Goal: Information Seeking & Learning: Learn about a topic

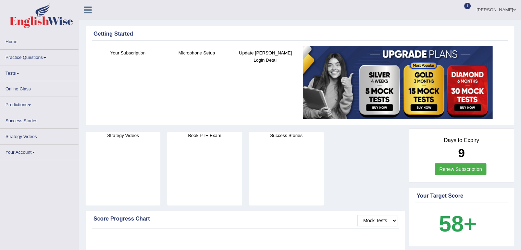
click at [243, 224] on div at bounding box center [246, 224] width 304 height 3
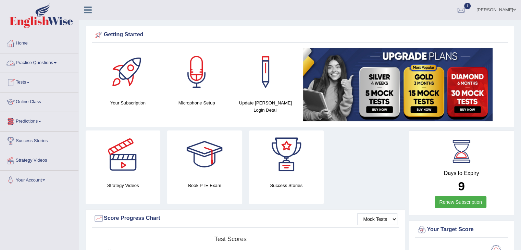
click at [57, 61] on link "Practice Questions" at bounding box center [39, 61] width 78 height 17
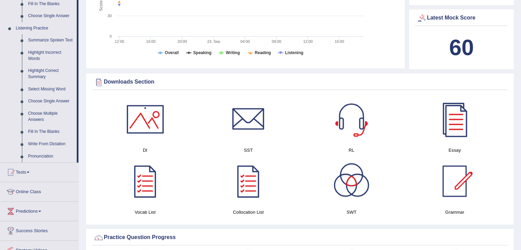
scroll to position [277, 0]
click at [53, 133] on link "Fill In The Blanks" at bounding box center [51, 131] width 52 height 12
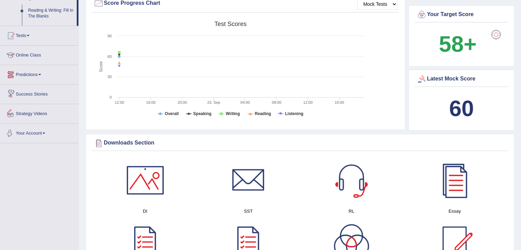
scroll to position [439, 0]
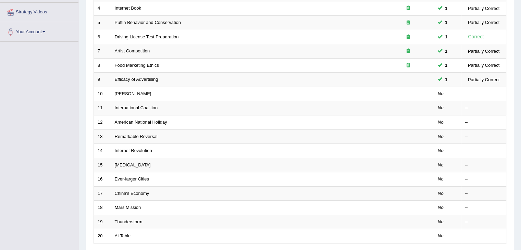
scroll to position [147, 0]
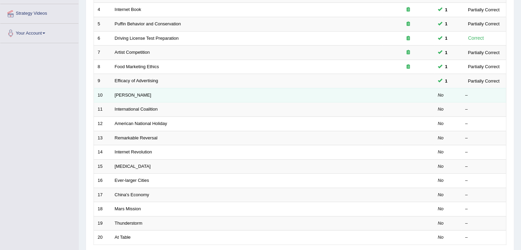
click at [259, 93] on td "Kazuhiro" at bounding box center [247, 95] width 272 height 14
click at [156, 96] on td "Kazuhiro" at bounding box center [247, 95] width 272 height 14
click at [122, 94] on link "Kazuhiro" at bounding box center [133, 95] width 37 height 5
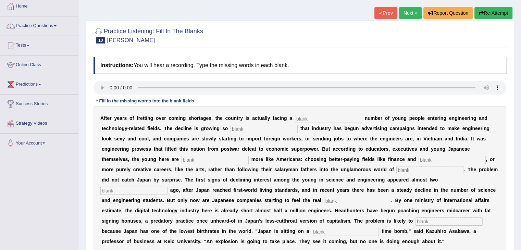
scroll to position [37, 0]
click at [303, 117] on input "text" at bounding box center [328, 119] width 67 height 8
click at [303, 117] on input "dwaling" at bounding box center [328, 119] width 67 height 8
type input "dwaling"
click at [261, 129] on input "text" at bounding box center [264, 129] width 67 height 8
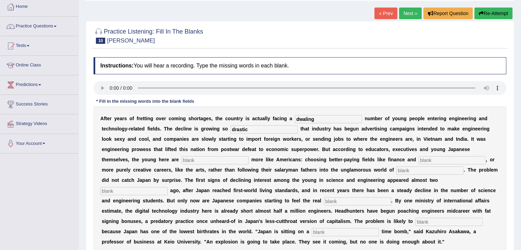
type input "drastic"
click at [202, 159] on input "text" at bounding box center [215, 160] width 67 height 8
type input "behaving"
click at [431, 155] on div "A f t e r y e a r s o f f r e t t i n g o v e r c o m i n g s h o r t a g e s ,…" at bounding box center [300, 180] width 413 height 147
click at [426, 161] on input "text" at bounding box center [452, 160] width 67 height 8
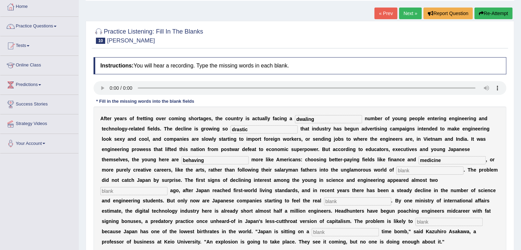
type input "medicine"
click at [402, 167] on input "text" at bounding box center [430, 171] width 67 height 8
type input "manufacturing"
click at [112, 188] on input "text" at bounding box center [133, 191] width 67 height 8
type input "decade"
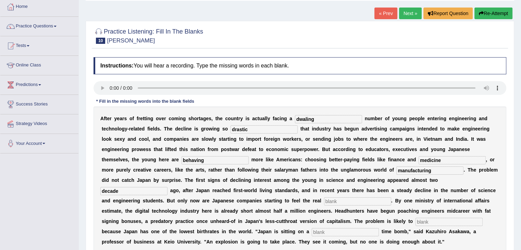
click at [328, 197] on input "text" at bounding box center [357, 201] width 67 height 8
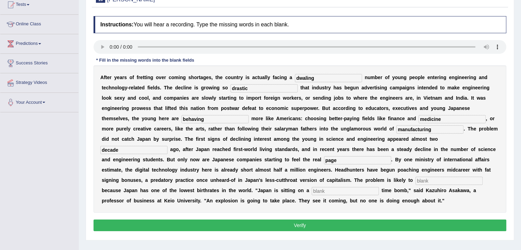
scroll to position [78, 0]
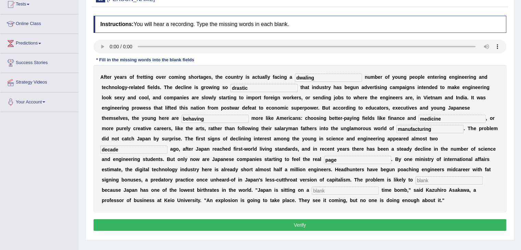
type input "page"
click at [304, 74] on input "dwaling" at bounding box center [328, 78] width 67 height 8
click at [306, 75] on input "dwaling" at bounding box center [328, 78] width 67 height 8
type input "dwelling"
click at [428, 179] on input "text" at bounding box center [449, 181] width 67 height 8
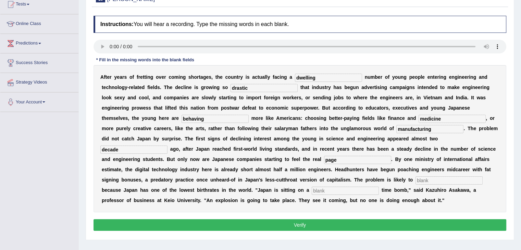
click at [423, 179] on input "text" at bounding box center [449, 181] width 67 height 8
type input "worsan"
click at [325, 189] on input "text" at bounding box center [345, 191] width 67 height 8
type input "demographing"
click at [311, 227] on button "Verify" at bounding box center [300, 225] width 413 height 12
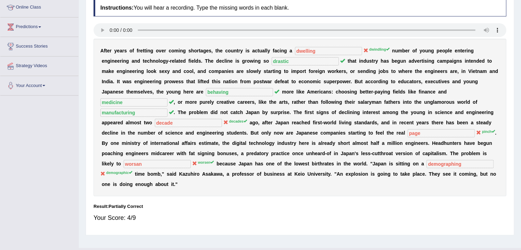
scroll to position [0, 0]
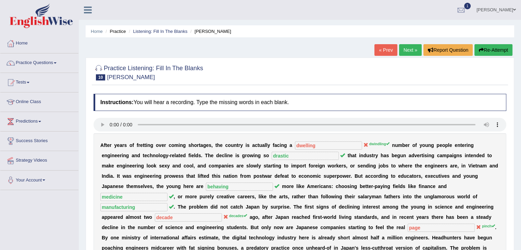
click at [409, 52] on link "Next »" at bounding box center [410, 50] width 23 height 12
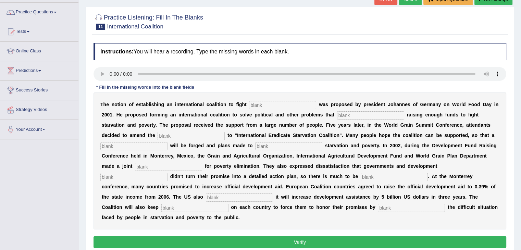
scroll to position [57, 0]
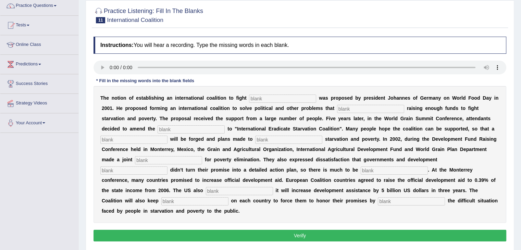
click at [263, 98] on input "text" at bounding box center [282, 99] width 67 height 8
type input "starvesion"
click at [361, 109] on input "text" at bounding box center [370, 109] width 67 height 8
type input "abstract"
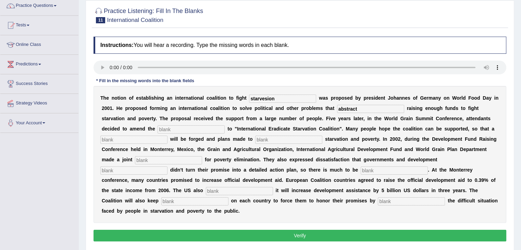
click at [194, 127] on input "text" at bounding box center [191, 129] width 67 height 8
click at [166, 127] on input "text" at bounding box center [191, 129] width 67 height 8
click at [167, 129] on input "text" at bounding box center [191, 129] width 67 height 8
type input "n"
type input "manifestor"
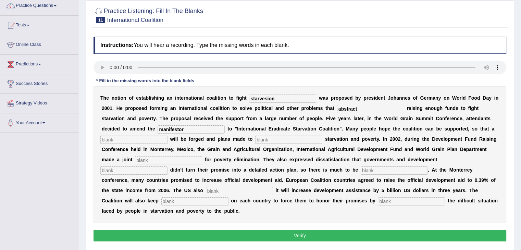
scroll to position [0, 0]
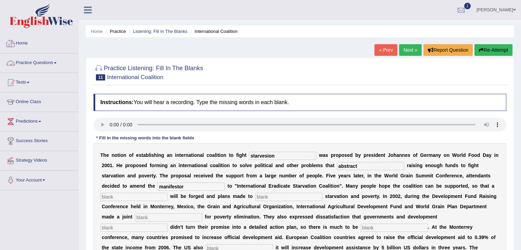
click at [23, 42] on link "Home" at bounding box center [39, 42] width 78 height 17
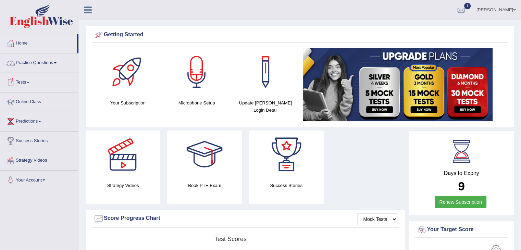
click at [27, 106] on link "Online Class" at bounding box center [39, 101] width 78 height 17
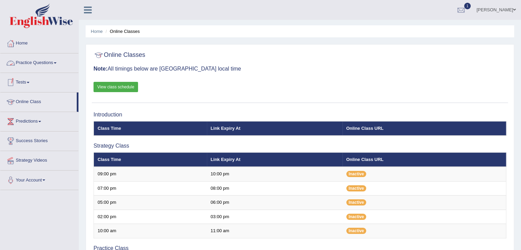
click at [42, 62] on link "Practice Questions" at bounding box center [39, 61] width 78 height 17
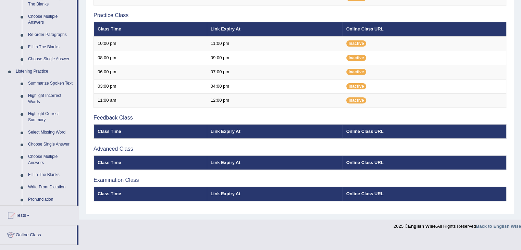
scroll to position [232, 0]
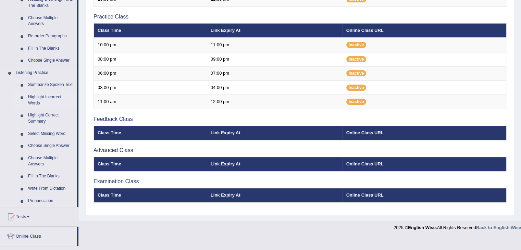
click at [32, 97] on link "Highlight Incorrect Words" at bounding box center [51, 100] width 52 height 18
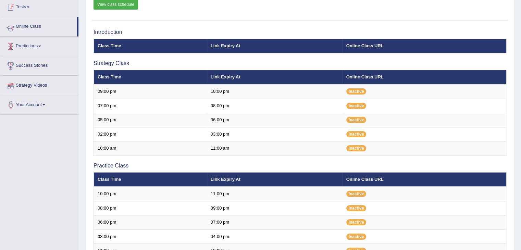
scroll to position [98, 0]
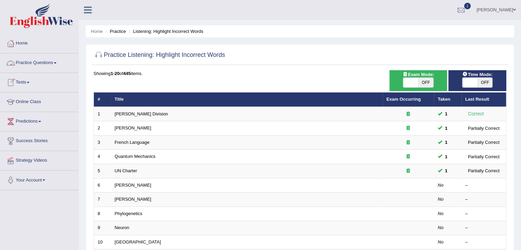
click at [59, 64] on link "Practice Questions" at bounding box center [39, 61] width 78 height 17
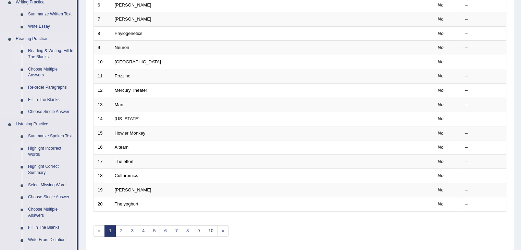
scroll to position [181, 0]
click at [31, 136] on link "Summarize Spoken Text" at bounding box center [51, 136] width 52 height 12
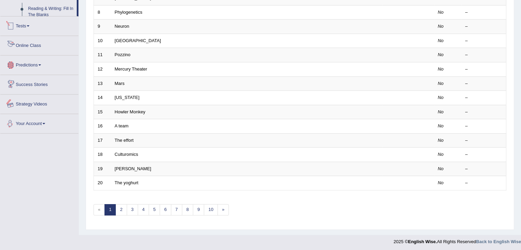
scroll to position [292, 0]
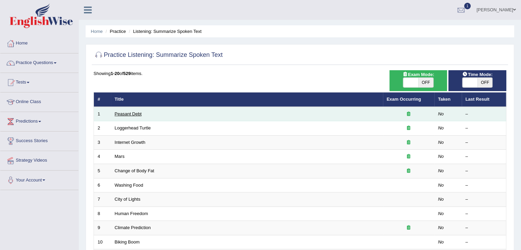
click at [123, 114] on link "Peasant Debt" at bounding box center [128, 113] width 27 height 5
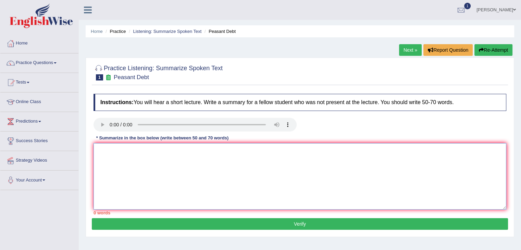
click at [154, 172] on textarea at bounding box center [300, 176] width 413 height 66
click at [103, 165] on textarea at bounding box center [300, 176] width 413 height 66
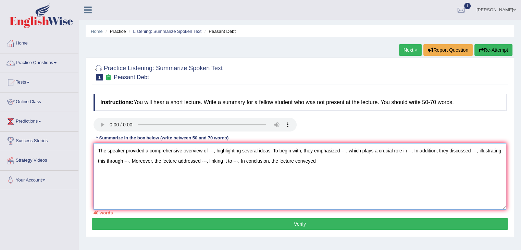
click at [214, 150] on textarea "The speaker provided a comprehensive overview of ---, highlighting several idea…" at bounding box center [300, 176] width 413 height 66
click at [357, 150] on textarea "The speaker provided a comprehensive overview of farmers, highlighting several …" at bounding box center [300, 176] width 413 height 66
click at [472, 151] on textarea "The speaker provided a comprehensive overview of farmers, highlighting several …" at bounding box center [300, 176] width 413 height 66
click at [186, 160] on textarea "The speaker provided a comprehensive overview of farmers, highlighting several …" at bounding box center [300, 176] width 413 height 66
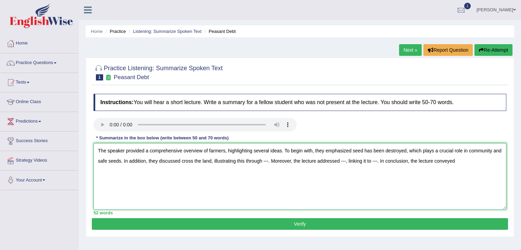
click at [268, 160] on textarea "The speaker provided a comprehensive overview of farmers, highlighting several …" at bounding box center [300, 176] width 413 height 66
click at [450, 161] on textarea "The speaker provided a comprehensive overview of farmers, highlighting several …" at bounding box center [300, 176] width 413 height 66
click at [99, 172] on textarea "The speaker provided a comprehensive overview of farmers, highlighting several …" at bounding box center [300, 176] width 413 height 66
click at [231, 173] on textarea "The speaker provided a comprehensive overview of farmers, highlighting several …" at bounding box center [300, 176] width 413 height 66
click at [317, 159] on textarea "The speaker provided a comprehensive overview of farmers, highlighting several …" at bounding box center [300, 176] width 413 height 66
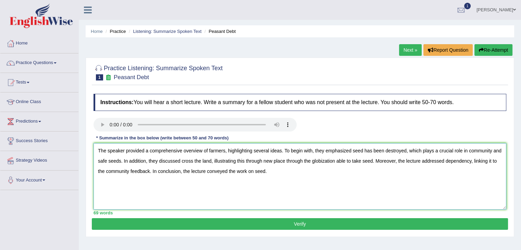
click at [320, 159] on textarea "The speaker provided a comprehensive overview of farmers, highlighting several …" at bounding box center [300, 176] width 413 height 66
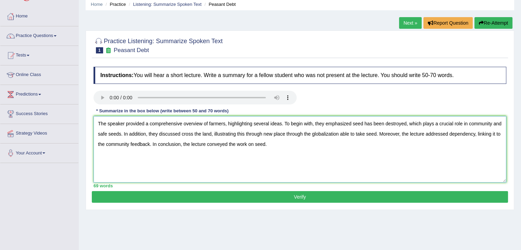
scroll to position [27, 0]
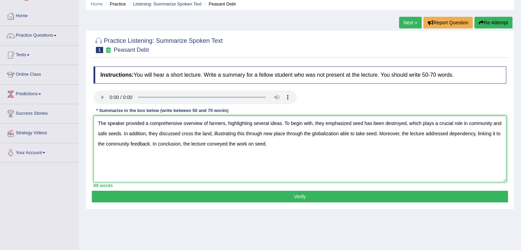
type textarea "The speaker provided a comprehensive overview of farmers, highlighting several …"
click at [289, 198] on button "Verify" at bounding box center [300, 197] width 416 height 12
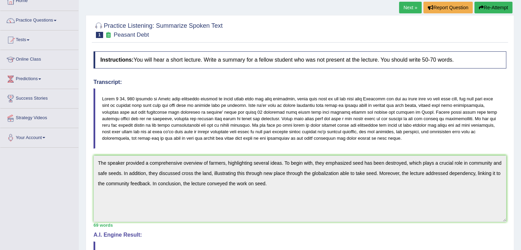
scroll to position [0, 0]
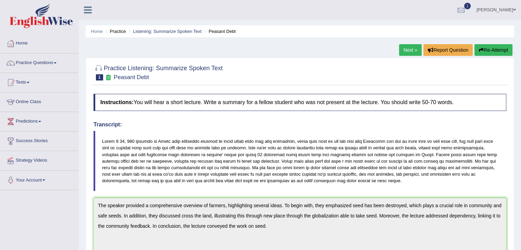
click at [407, 50] on link "Next »" at bounding box center [410, 50] width 23 height 12
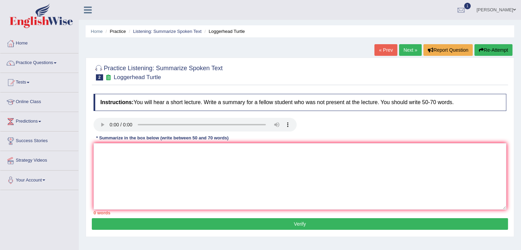
click at [390, 51] on link "« Prev" at bounding box center [386, 50] width 23 height 12
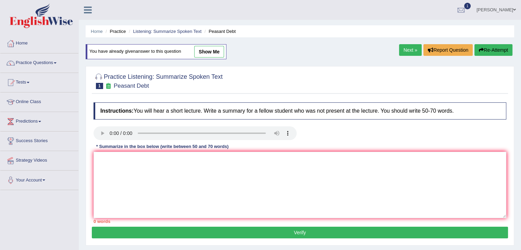
click at [406, 52] on link "Next »" at bounding box center [410, 50] width 23 height 12
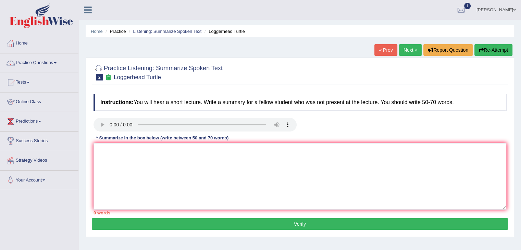
click at [406, 52] on link "Next »" at bounding box center [410, 50] width 23 height 12
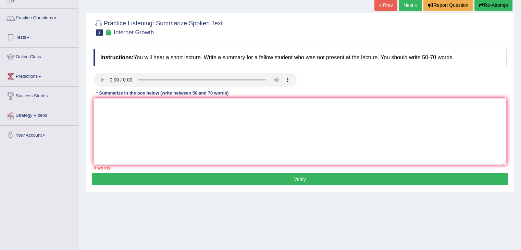
scroll to position [45, 0]
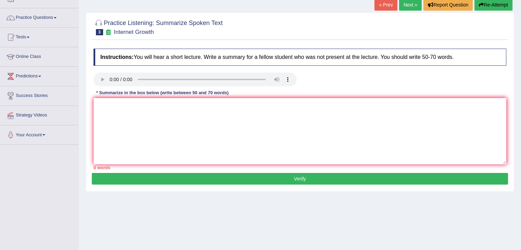
click at [489, 7] on button "Re-Attempt" at bounding box center [494, 5] width 38 height 12
click at [123, 121] on textarea at bounding box center [300, 131] width 413 height 66
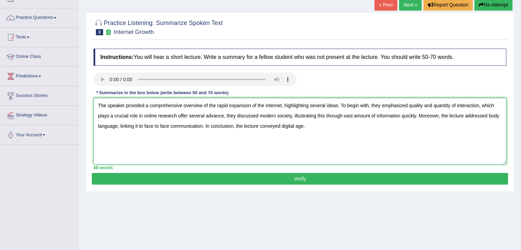
type textarea "The speaker provided a comprehensive overview of the rapid expansion of the int…"
click at [224, 177] on button "Verify" at bounding box center [300, 179] width 416 height 12
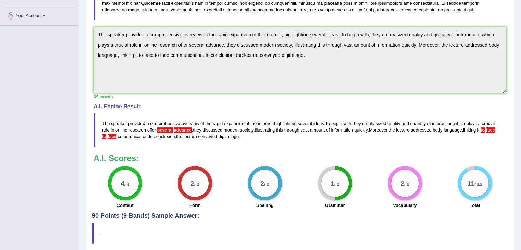
scroll to position [165, 0]
click at [486, 133] on span "face" at bounding box center [490, 129] width 9 height 5
click at [104, 118] on blockquote "The speaker provided a comprehensive overview of the rapid expansion of the int…" at bounding box center [300, 130] width 413 height 34
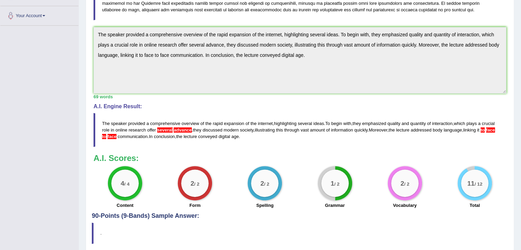
click at [104, 118] on blockquote "The speaker provided a comprehensive overview of the rapid expansion of the int…" at bounding box center [300, 130] width 413 height 34
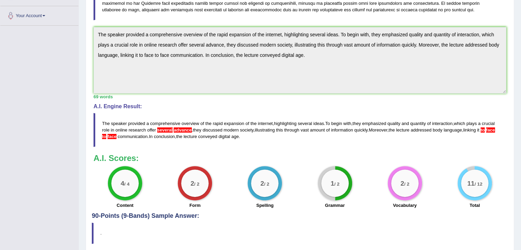
click at [104, 118] on blockquote "The speaker provided a comprehensive overview of the rapid expansion of the int…" at bounding box center [300, 130] width 413 height 34
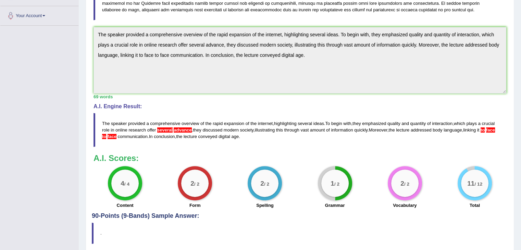
click at [104, 118] on blockquote "The speaker provided a comprehensive overview of the rapid expansion of the int…" at bounding box center [300, 130] width 413 height 34
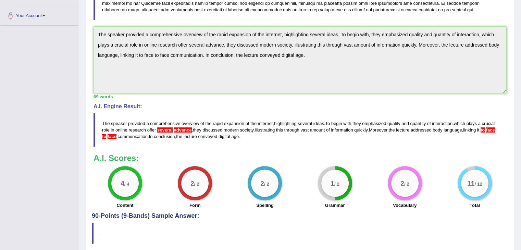
click at [104, 118] on blockquote "The speaker provided a comprehensive overview of the rapid expansion of the int…" at bounding box center [300, 130] width 413 height 34
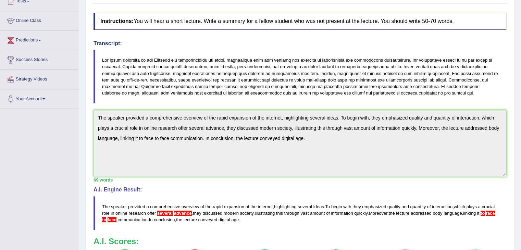
scroll to position [0, 0]
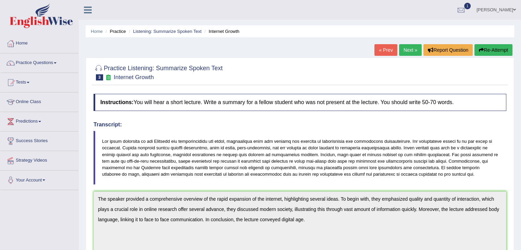
click at [405, 55] on link "Next »" at bounding box center [410, 50] width 23 height 12
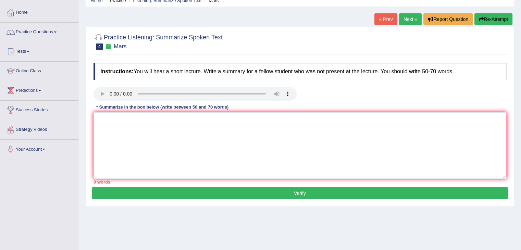
scroll to position [32, 0]
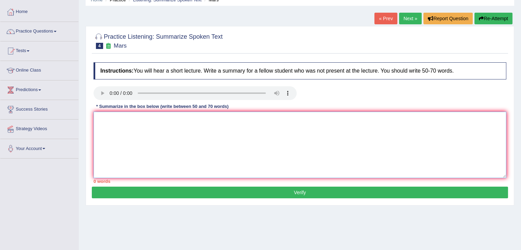
click at [112, 120] on textarea at bounding box center [300, 145] width 413 height 66
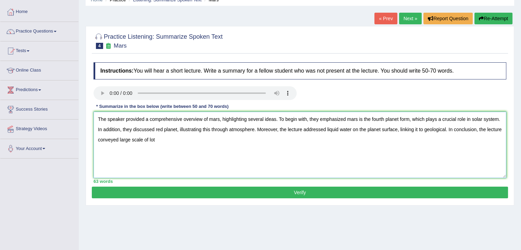
click at [148, 139] on textarea "The speaker provided a comprehensive overview of mars, highlighting several ide…" at bounding box center [300, 145] width 413 height 66
click at [144, 139] on textarea "The speaker provided a comprehensive overview of mars, highlighting several ide…" at bounding box center [300, 145] width 413 height 66
click at [145, 141] on textarea "The speaker provided a comprehensive overview of mars, highlighting several ide…" at bounding box center [300, 145] width 413 height 66
click at [157, 139] on textarea "The speaker provided a comprehensive overview of mars, highlighting several ide…" at bounding box center [300, 145] width 413 height 66
click at [447, 129] on textarea "The speaker provided a comprehensive overview of mars, highlighting several ide…" at bounding box center [300, 145] width 413 height 66
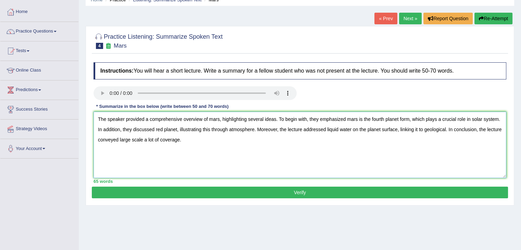
click at [445, 127] on textarea "The speaker provided a comprehensive overview of mars, highlighting several ide…" at bounding box center [300, 145] width 413 height 66
click at [446, 130] on textarea "The speaker provided a comprehensive overview of mars, highlighting several ide…" at bounding box center [300, 145] width 413 height 66
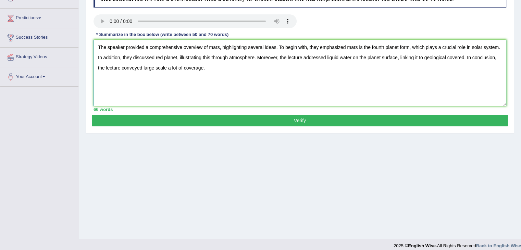
scroll to position [110, 0]
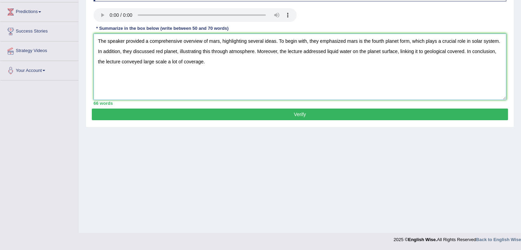
type textarea "The speaker provided a comprehensive overview of mars, highlighting several ide…"
click at [298, 117] on button "Verify" at bounding box center [300, 115] width 416 height 12
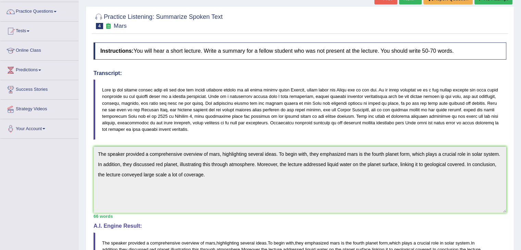
scroll to position [0, 0]
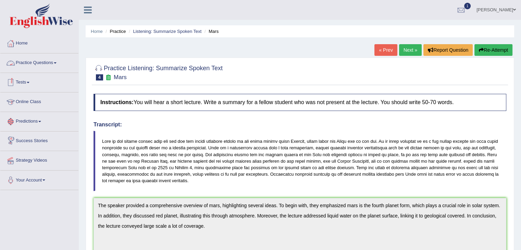
click at [56, 63] on span at bounding box center [55, 62] width 3 height 1
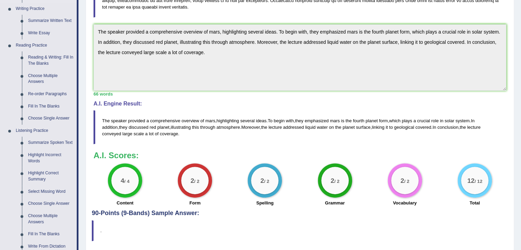
scroll to position [175, 0]
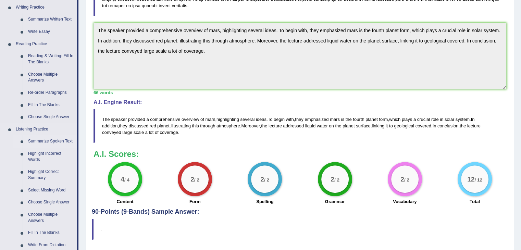
click at [43, 139] on link "Summarize Spoken Text" at bounding box center [51, 141] width 52 height 12
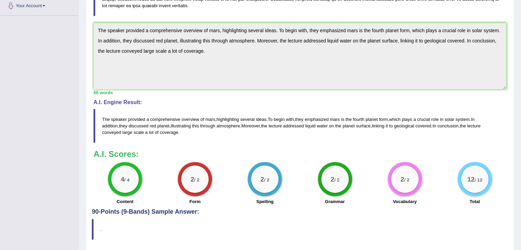
scroll to position [175, 0]
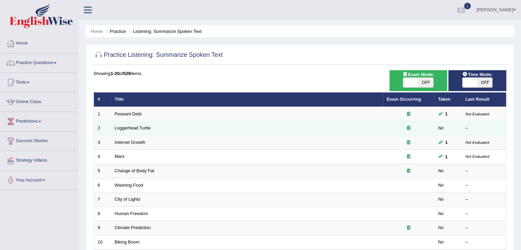
click at [413, 133] on td at bounding box center [408, 128] width 51 height 14
click at [379, 128] on td "Loggerhead Turtle" at bounding box center [247, 128] width 272 height 14
click at [143, 127] on link "Loggerhead Turtle" at bounding box center [133, 127] width 36 height 5
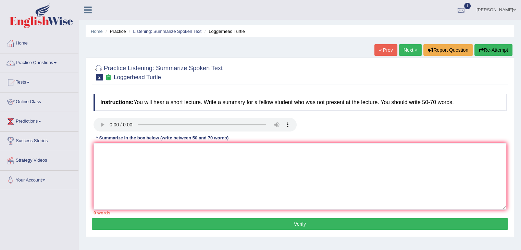
click at [465, 10] on div at bounding box center [461, 10] width 10 height 10
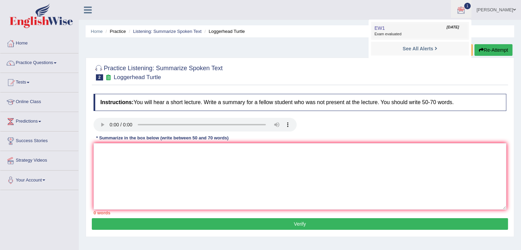
click at [409, 37] on link "EW1 Sep 22, 2025 Exam evaluated" at bounding box center [420, 31] width 95 height 14
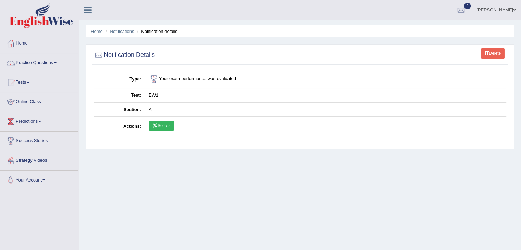
click at [146, 109] on td "All" at bounding box center [326, 109] width 362 height 14
click at [149, 101] on td "EW1" at bounding box center [326, 95] width 362 height 14
click at [53, 61] on link "Practice Questions" at bounding box center [39, 61] width 78 height 17
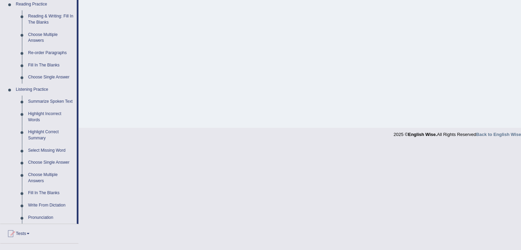
scroll to position [218, 0]
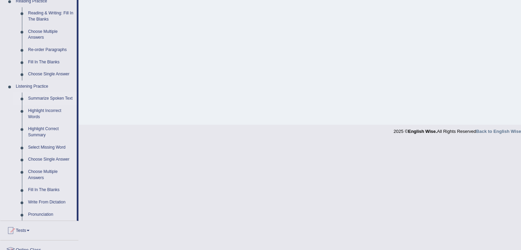
click at [50, 98] on link "Summarize Spoken Text" at bounding box center [51, 99] width 52 height 12
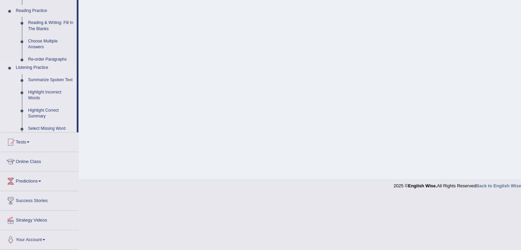
scroll to position [110, 0]
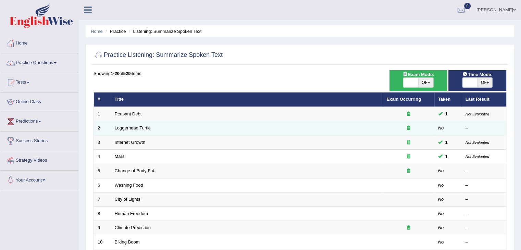
click at [331, 131] on td "Loggerhead Turtle" at bounding box center [247, 128] width 272 height 14
click at [116, 129] on link "Loggerhead Turtle" at bounding box center [133, 127] width 36 height 5
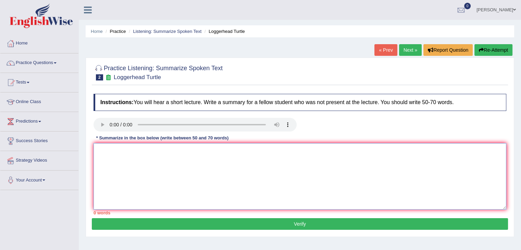
click at [131, 163] on textarea at bounding box center [300, 176] width 413 height 66
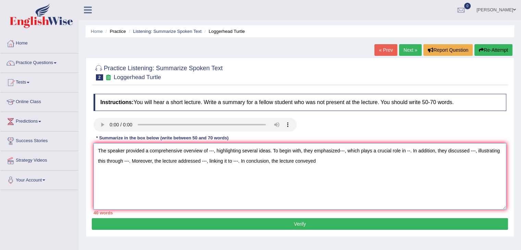
click at [214, 151] on textarea "The speaker provided a comprehensive overview of ---, highlighting several idea…" at bounding box center [300, 176] width 413 height 66
click at [375, 150] on textarea "The speaker provided a comprehensive overview of loggerhead turtle, highlightin…" at bounding box center [300, 176] width 413 height 66
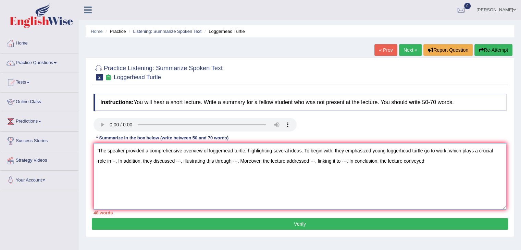
click at [115, 162] on textarea "The speaker provided a comprehensive overview of loggerhead turtle, highlightin…" at bounding box center [300, 176] width 413 height 66
click at [115, 177] on textarea "The speaker provided a comprehensive overview of loggerhead turtle, highlightin…" at bounding box center [300, 176] width 413 height 66
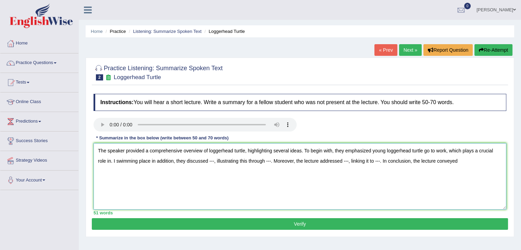
click at [112, 161] on textarea "The speaker provided a comprehensive overview of loggerhead turtle, highlightin…" at bounding box center [300, 176] width 413 height 66
click at [117, 160] on textarea "The speaker provided a comprehensive overview of loggerhead turtle, highlightin…" at bounding box center [300, 176] width 413 height 66
click at [115, 160] on textarea "The speaker provided a comprehensive overview of loggerhead turtle, highlightin…" at bounding box center [300, 176] width 413 height 66
click at [145, 160] on textarea "The speaker provided a comprehensive overview of loggerhead turtle, highlightin…" at bounding box center [300, 176] width 413 height 66
click at [145, 158] on textarea "The speaker provided a comprehensive overview of loggerhead turtle, highlightin…" at bounding box center [300, 176] width 413 height 66
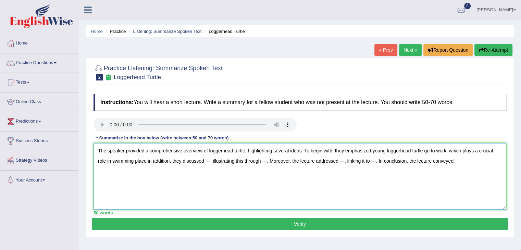
click at [145, 162] on textarea "The speaker provided a comprehensive overview of loggerhead turtle, highlightin…" at bounding box center [300, 176] width 413 height 66
click at [150, 159] on textarea "The speaker provided a comprehensive overview of loggerhead turtle, highlightin…" at bounding box center [300, 176] width 413 height 66
click at [212, 161] on textarea "The speaker provided a comprehensive overview of loggerhead turtle, highlightin…" at bounding box center [300, 176] width 413 height 66
click at [331, 162] on textarea "The speaker provided a comprehensive overview of loggerhead turtle, highlightin…" at bounding box center [300, 176] width 413 height 66
click at [434, 162] on textarea "The speaker provided a comprehensive overview of loggerhead turtle, highlightin…" at bounding box center [300, 176] width 413 height 66
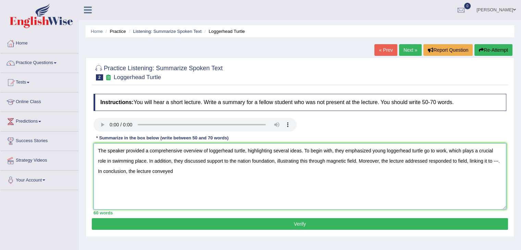
click at [499, 160] on textarea "The speaker provided a comprehensive overview of loggerhead turtle, highlightin…" at bounding box center [300, 176] width 413 height 66
click at [203, 172] on textarea "The speaker provided a comprehensive overview of loggerhead turtle, highlightin…" at bounding box center [300, 176] width 413 height 66
click at [109, 170] on textarea "The speaker provided a comprehensive overview of loggerhead turtle, highlightin…" at bounding box center [300, 176] width 413 height 66
click at [279, 178] on textarea "The speaker provided a comprehensive overview of loggerhead turtle, highlightin…" at bounding box center [300, 176] width 413 height 66
click at [119, 170] on textarea "The speaker provided a comprehensive overview of loggerhead turtle, highlightin…" at bounding box center [300, 176] width 413 height 66
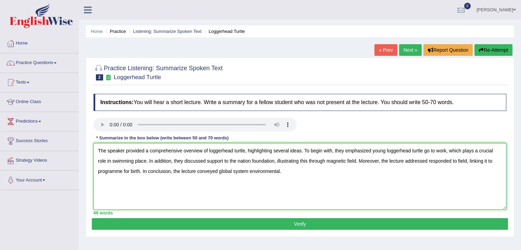
click at [308, 178] on textarea "The speaker provided a comprehensive overview of loggerhead turtle, highlightin…" at bounding box center [300, 176] width 413 height 66
type textarea "The speaker provided a comprehensive overview of loggerhead turtle, highlightin…"
click at [300, 223] on button "Verify" at bounding box center [300, 224] width 416 height 12
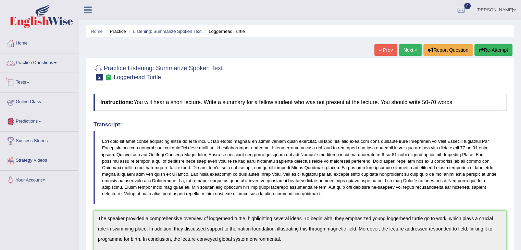
click at [55, 62] on link "Practice Questions" at bounding box center [39, 61] width 78 height 17
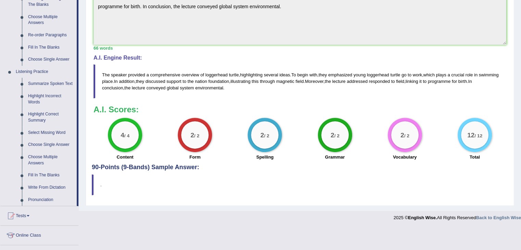
scroll to position [233, 0]
click at [40, 84] on link "Summarize Spoken Text" at bounding box center [51, 83] width 52 height 12
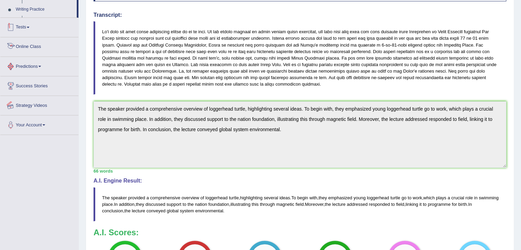
scroll to position [161, 0]
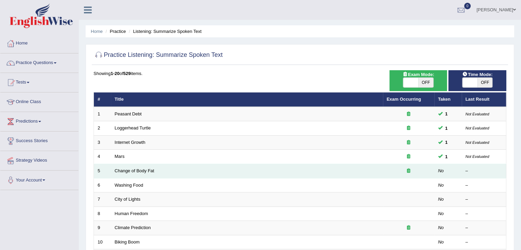
click at [387, 173] on div at bounding box center [409, 171] width 44 height 7
click at [380, 172] on td "Change of Body Fat" at bounding box center [247, 171] width 272 height 14
click at [132, 170] on link "Change of Body Fat" at bounding box center [135, 170] width 40 height 5
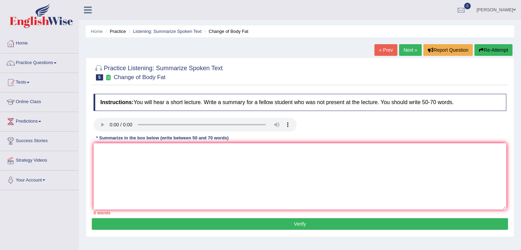
click at [487, 50] on button "Re-Attempt" at bounding box center [494, 50] width 38 height 12
click at [135, 165] on textarea at bounding box center [300, 176] width 413 height 66
click at [54, 61] on link "Practice Questions" at bounding box center [39, 61] width 78 height 17
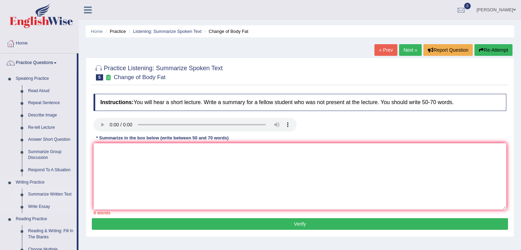
click at [44, 195] on link "Summarize Written Text" at bounding box center [51, 195] width 52 height 12
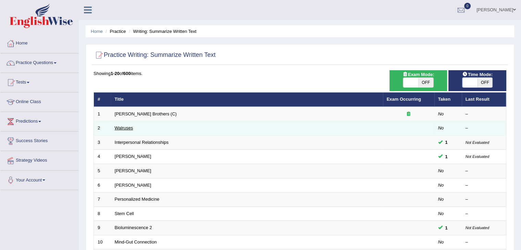
click at [123, 129] on link "Walruses" at bounding box center [124, 127] width 19 height 5
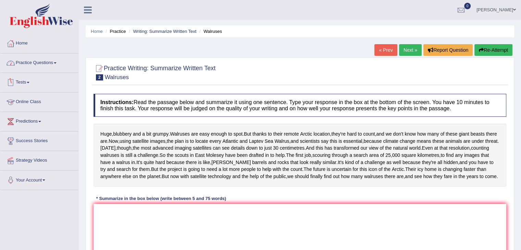
click at [40, 67] on link "Practice Questions" at bounding box center [39, 61] width 78 height 17
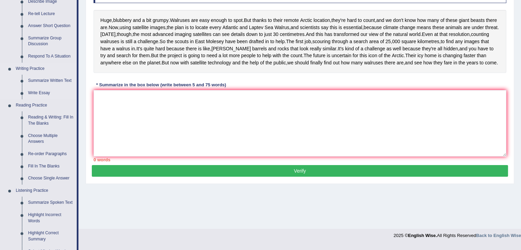
scroll to position [115, 0]
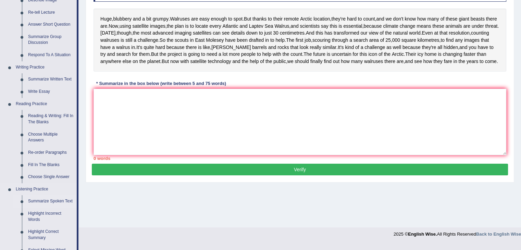
click at [31, 203] on link "Summarize Spoken Text" at bounding box center [51, 201] width 52 height 12
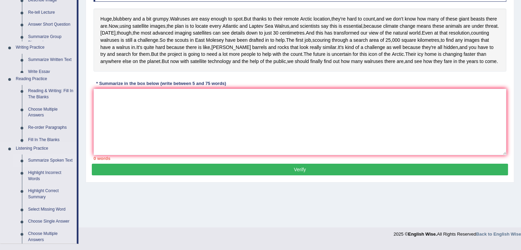
scroll to position [110, 0]
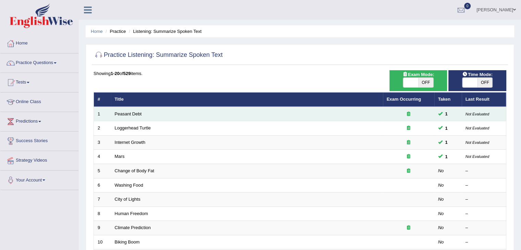
click at [476, 114] on small "Not Evaluated" at bounding box center [478, 114] width 24 height 4
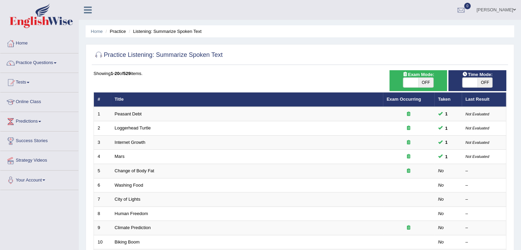
click at [473, 99] on th "Last Result" at bounding box center [484, 100] width 45 height 14
click at [440, 101] on th "Taken" at bounding box center [448, 100] width 27 height 14
click at [420, 98] on link "Exam Occurring" at bounding box center [404, 99] width 34 height 5
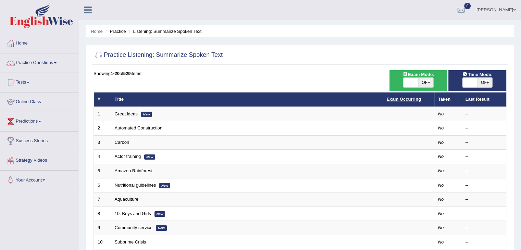
click at [397, 100] on link "Exam Occurring" at bounding box center [404, 99] width 34 height 5
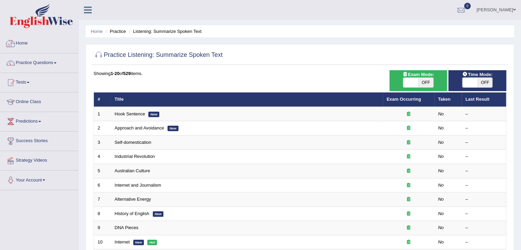
click at [33, 45] on link "Home" at bounding box center [39, 42] width 78 height 17
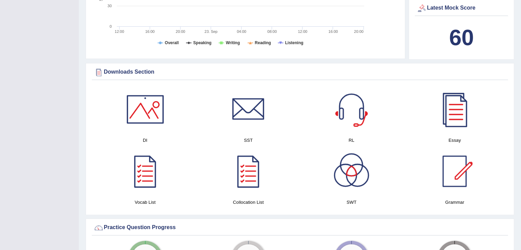
scroll to position [304, 0]
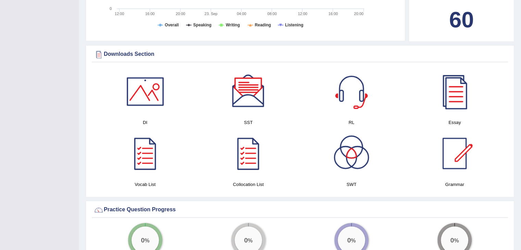
click at [250, 107] on div at bounding box center [248, 92] width 48 height 48
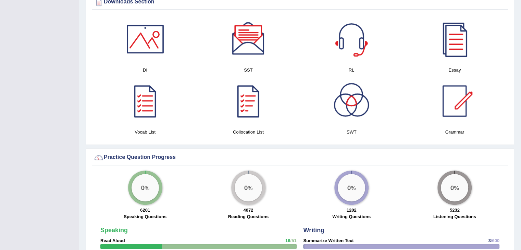
scroll to position [358, 0]
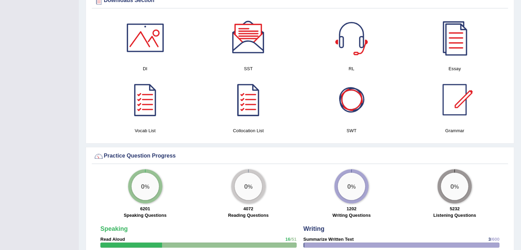
click at [354, 118] on div at bounding box center [352, 100] width 48 height 48
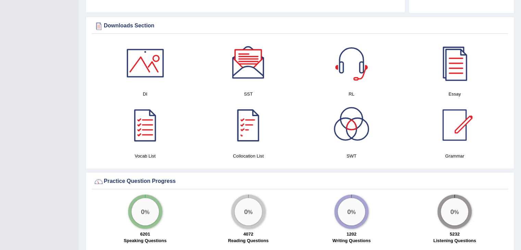
scroll to position [332, 0]
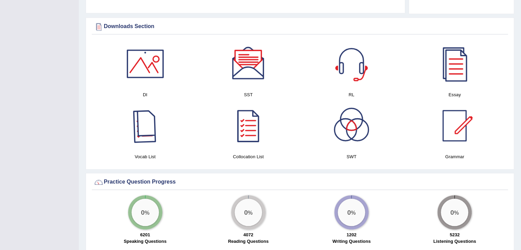
click at [148, 133] on div at bounding box center [145, 126] width 48 height 48
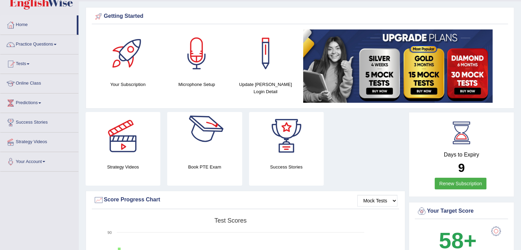
scroll to position [0, 0]
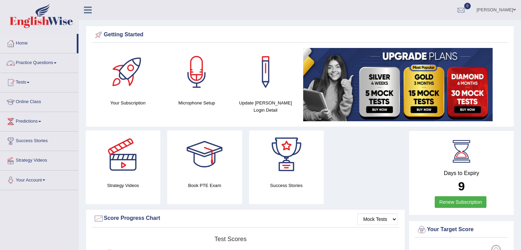
click at [51, 63] on link "Practice Questions" at bounding box center [39, 61] width 78 height 17
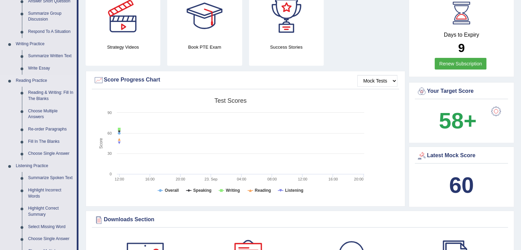
scroll to position [143, 0]
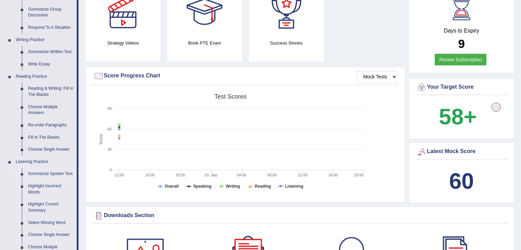
click at [41, 171] on link "Summarize Spoken Text" at bounding box center [51, 174] width 52 height 12
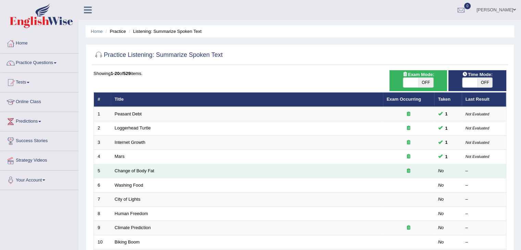
click at [144, 165] on td "Change of Body Fat" at bounding box center [247, 171] width 272 height 14
click at [128, 175] on td "Change of Body Fat" at bounding box center [247, 171] width 272 height 14
click at [118, 169] on link "Change of Body Fat" at bounding box center [135, 170] width 40 height 5
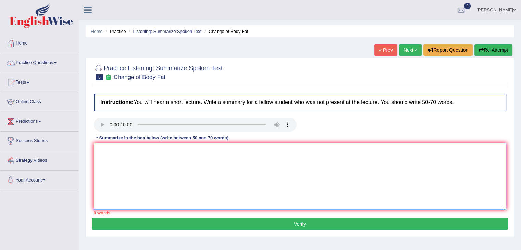
click at [111, 165] on textarea at bounding box center [300, 176] width 413 height 66
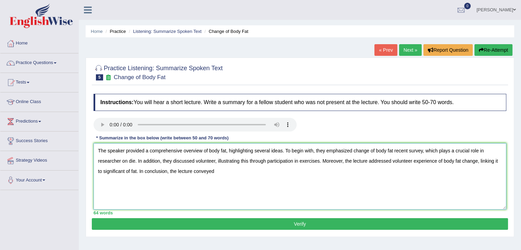
click at [111, 165] on textarea "The speaker provided a comprehensive overview of body fat, highlighting several…" at bounding box center [300, 176] width 413 height 66
click at [225, 172] on textarea "The speaker provided a comprehensive overview of body fat, highlighting several…" at bounding box center [300, 176] width 413 height 66
click at [257, 171] on textarea "The speaker provided a comprehensive overview of body fat, highlighting several…" at bounding box center [300, 176] width 413 height 66
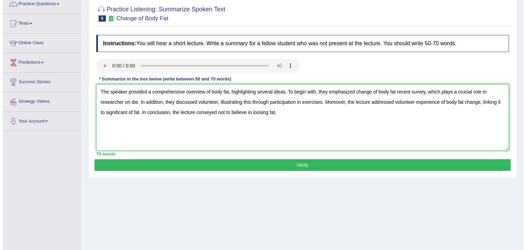
scroll to position [62, 0]
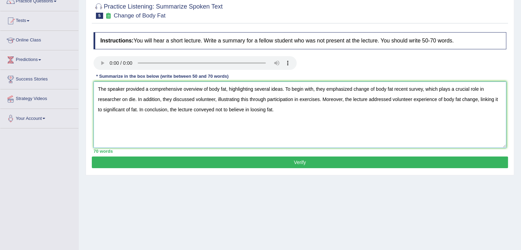
type textarea "The speaker provided a comprehensive overview of body fat, highlighting several…"
click at [292, 163] on button "Verify" at bounding box center [300, 163] width 416 height 12
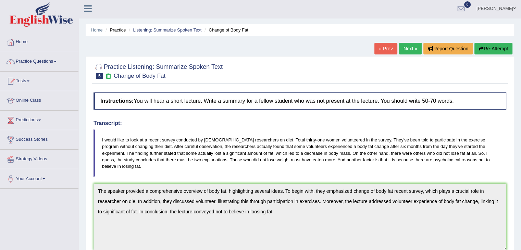
scroll to position [0, 0]
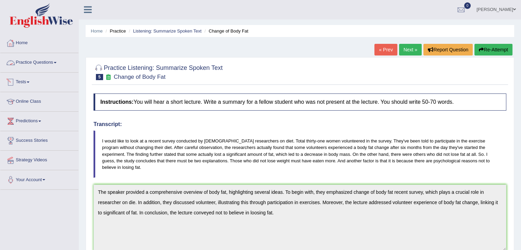
click at [30, 44] on link "Home" at bounding box center [39, 42] width 78 height 17
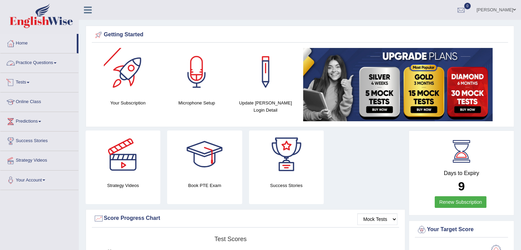
click at [47, 65] on link "Practice Questions" at bounding box center [39, 61] width 78 height 17
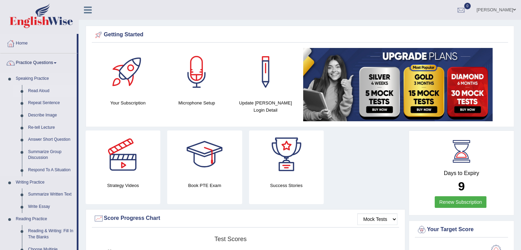
click at [42, 92] on link "Read Aloud" at bounding box center [51, 91] width 52 height 12
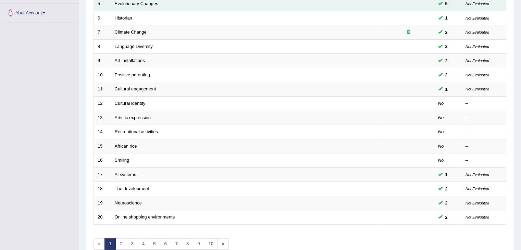
scroll to position [166, 0]
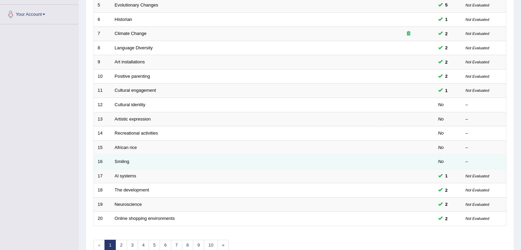
click at [245, 163] on td "Smiling" at bounding box center [247, 162] width 272 height 14
click at [241, 163] on td "Smiling" at bounding box center [247, 162] width 272 height 14
click at [117, 162] on link "Smiling" at bounding box center [122, 161] width 15 height 5
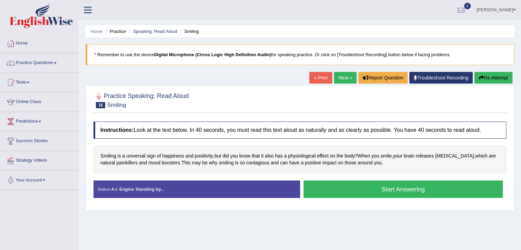
click at [373, 188] on button "Start Answering" at bounding box center [404, 189] width 200 height 17
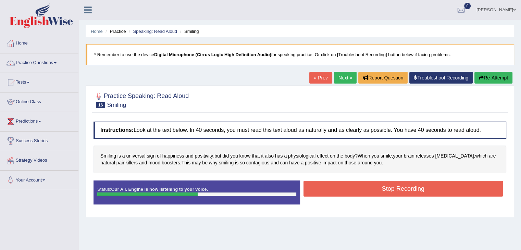
click at [381, 188] on button "Stop Recording" at bounding box center [404, 189] width 200 height 16
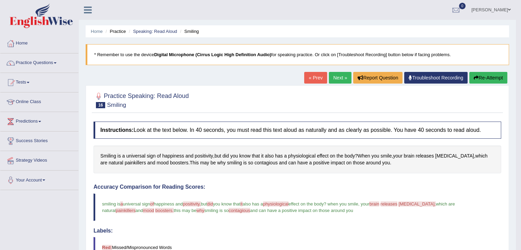
click at [316, 78] on link "« Prev" at bounding box center [315, 78] width 23 height 12
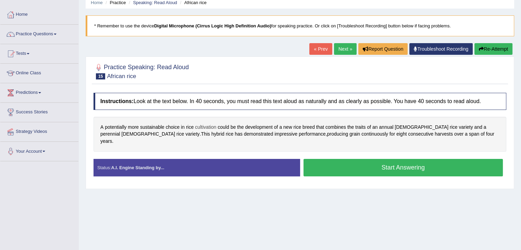
scroll to position [29, 0]
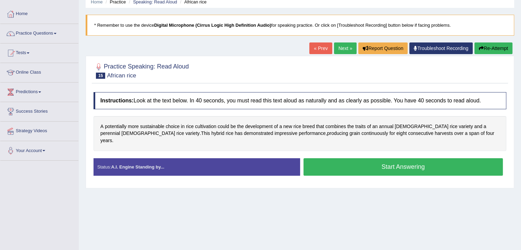
click at [352, 158] on button "Start Answering" at bounding box center [404, 166] width 200 height 17
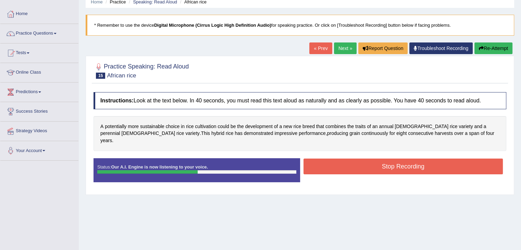
click at [357, 159] on button "Stop Recording" at bounding box center [404, 167] width 200 height 16
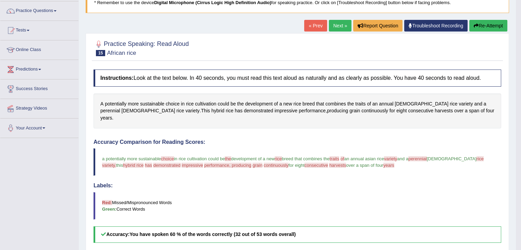
scroll to position [0, 0]
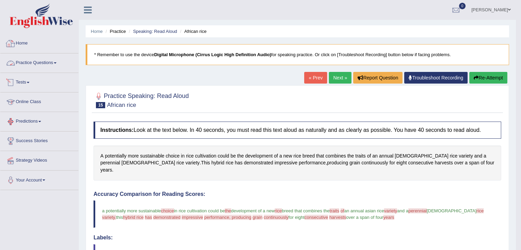
click at [29, 41] on link "Home" at bounding box center [39, 42] width 78 height 17
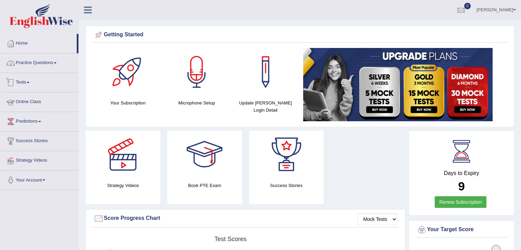
click at [57, 62] on span at bounding box center [55, 62] width 3 height 1
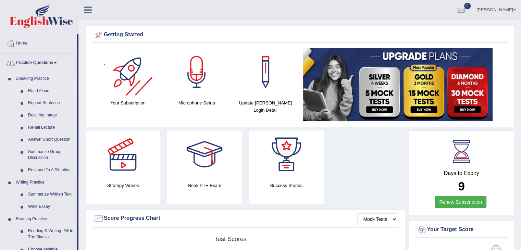
click at [47, 90] on link "Read Aloud" at bounding box center [51, 91] width 52 height 12
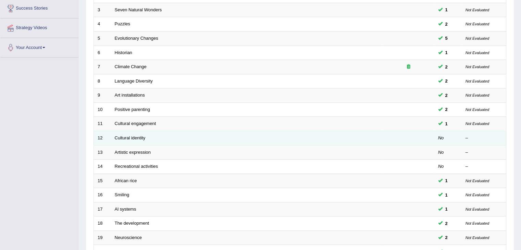
scroll to position [135, 0]
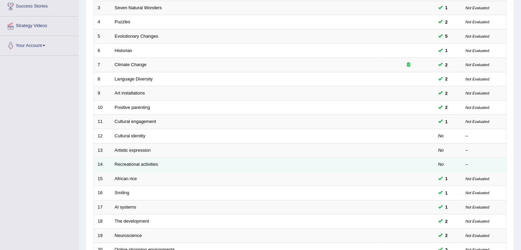
click at [377, 166] on td "Recreational activities" at bounding box center [247, 165] width 272 height 14
click at [384, 167] on td at bounding box center [408, 165] width 51 height 14
click at [140, 166] on td "Recreational activities" at bounding box center [247, 165] width 272 height 14
click at [132, 162] on link "Recreational activities" at bounding box center [136, 164] width 43 height 5
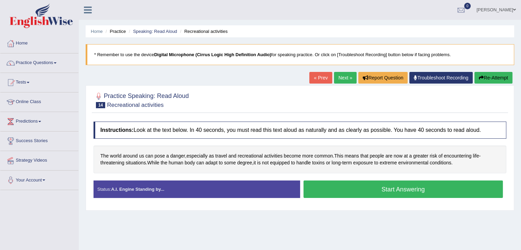
click at [379, 188] on button "Start Answering" at bounding box center [404, 189] width 200 height 17
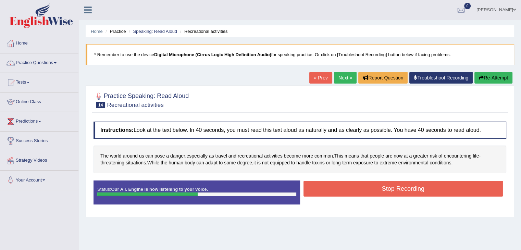
click at [389, 187] on button "Stop Recording" at bounding box center [404, 189] width 200 height 16
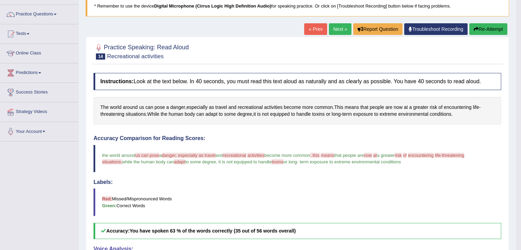
scroll to position [48, 0]
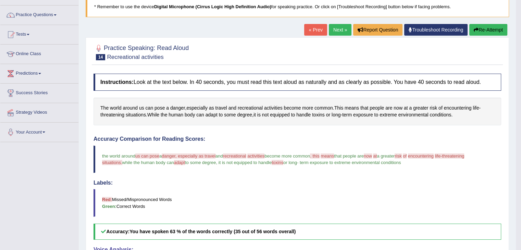
click at [481, 28] on button "Re-Attempt" at bounding box center [489, 30] width 38 height 12
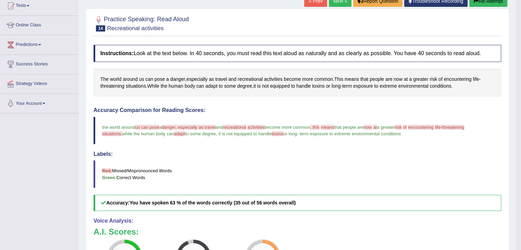
scroll to position [80, 0]
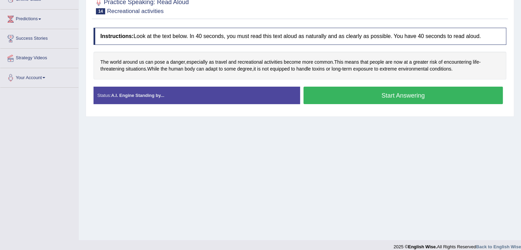
click at [368, 94] on button "Start Answering" at bounding box center [404, 95] width 200 height 17
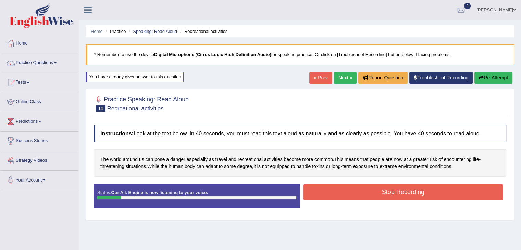
click at [485, 76] on button "Re-Attempt" at bounding box center [494, 78] width 38 height 12
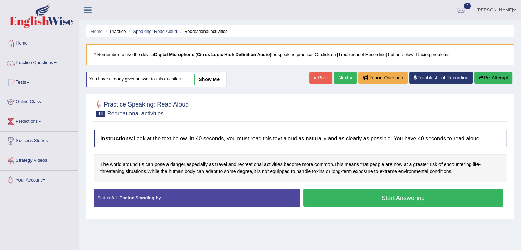
click at [398, 198] on button "Start Answering" at bounding box center [404, 197] width 200 height 17
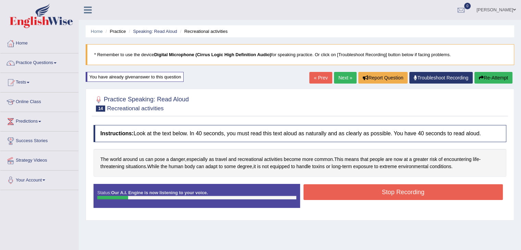
click at [489, 73] on button "Re-Attempt" at bounding box center [494, 78] width 38 height 12
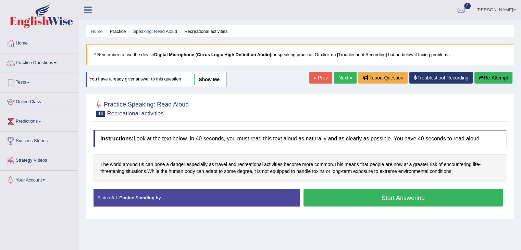
click at [392, 195] on button "Start Answering" at bounding box center [404, 197] width 200 height 17
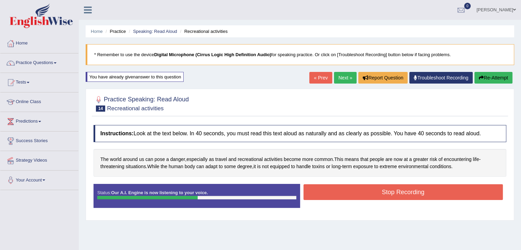
click at [396, 192] on button "Stop Recording" at bounding box center [404, 192] width 200 height 16
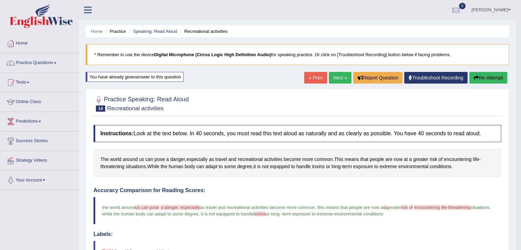
click at [332, 78] on link "Next »" at bounding box center [340, 78] width 23 height 12
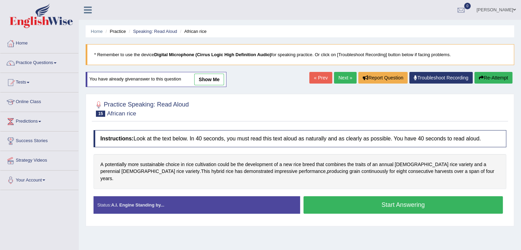
click at [380, 196] on button "Start Answering" at bounding box center [404, 204] width 200 height 17
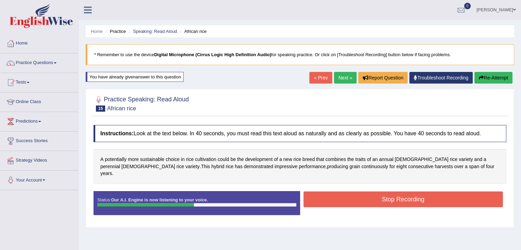
click at [383, 192] on button "Stop Recording" at bounding box center [404, 200] width 200 height 16
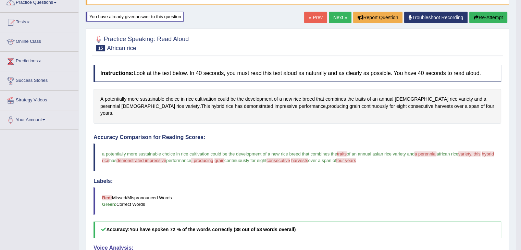
scroll to position [52, 0]
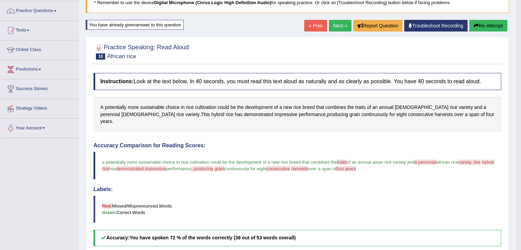
click at [488, 26] on button "Re-Attempt" at bounding box center [489, 26] width 38 height 12
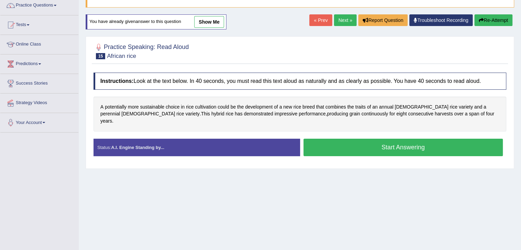
click at [394, 142] on button "Start Answering" at bounding box center [404, 147] width 200 height 17
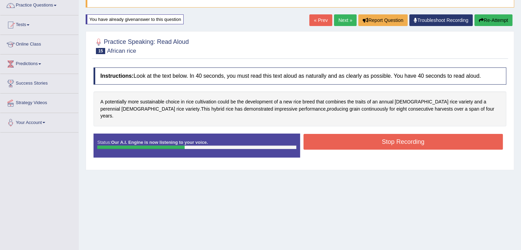
click at [398, 134] on button "Stop Recording" at bounding box center [404, 142] width 200 height 16
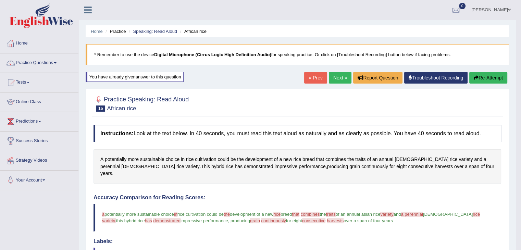
click at [334, 79] on link "Next »" at bounding box center [340, 78] width 23 height 12
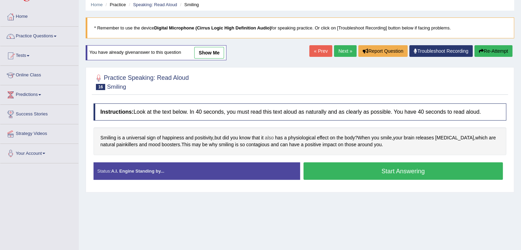
scroll to position [27, 0]
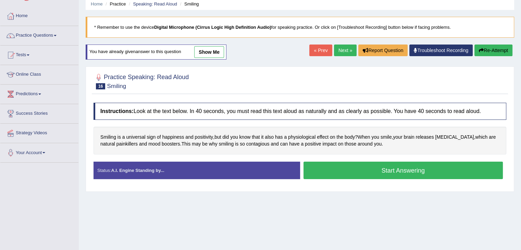
click at [384, 170] on button "Start Answering" at bounding box center [404, 170] width 200 height 17
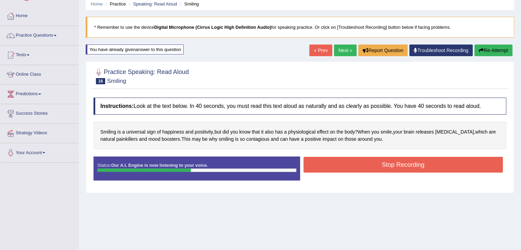
click at [389, 166] on button "Stop Recording" at bounding box center [404, 165] width 200 height 16
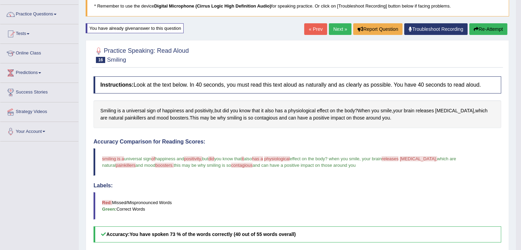
scroll to position [44, 0]
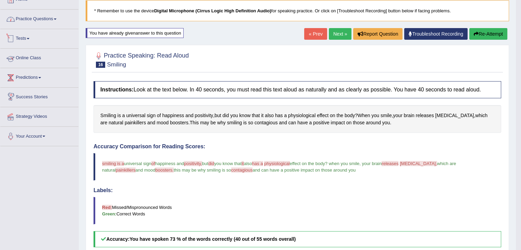
click at [55, 18] on link "Practice Questions" at bounding box center [39, 18] width 78 height 17
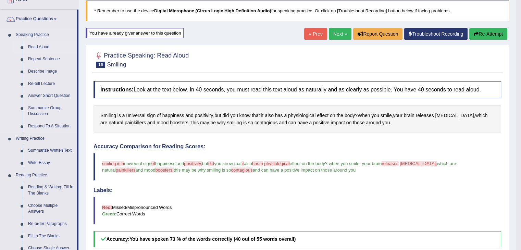
click at [41, 45] on link "Read Aloud" at bounding box center [51, 47] width 52 height 12
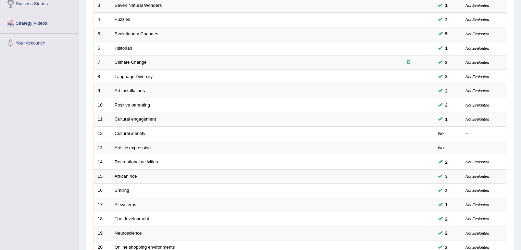
scroll to position [143, 0]
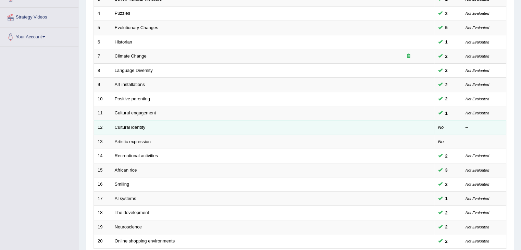
click at [350, 128] on td "Cultural identity" at bounding box center [247, 127] width 272 height 14
click at [343, 129] on td "Cultural identity" at bounding box center [247, 127] width 272 height 14
click at [135, 129] on td "Cultural identity" at bounding box center [247, 127] width 272 height 14
click at [127, 125] on link "Cultural identity" at bounding box center [130, 127] width 31 height 5
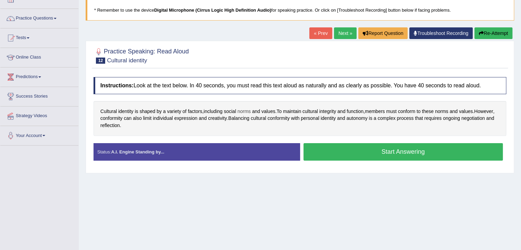
scroll to position [49, 0]
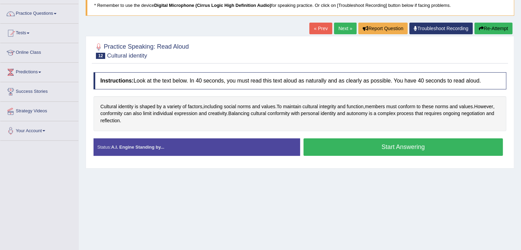
click at [375, 148] on button "Start Answering" at bounding box center [404, 146] width 200 height 17
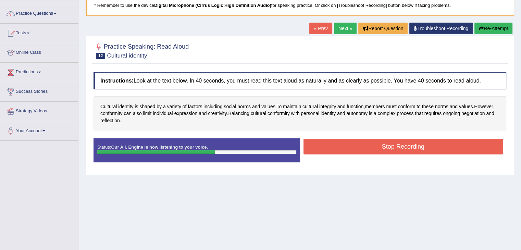
click at [377, 146] on button "Stop Recording" at bounding box center [404, 147] width 200 height 16
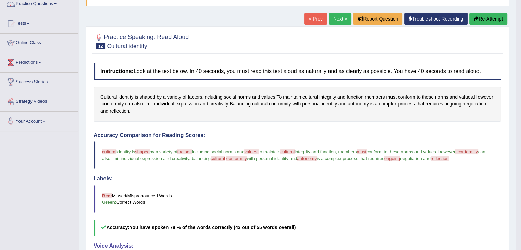
scroll to position [48, 0]
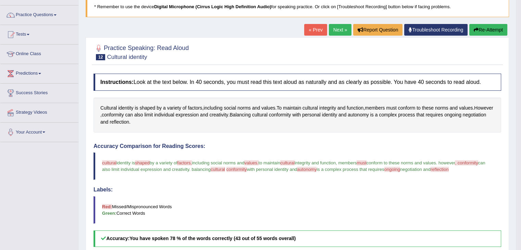
click at [483, 31] on button "Re-Attempt" at bounding box center [489, 30] width 38 height 12
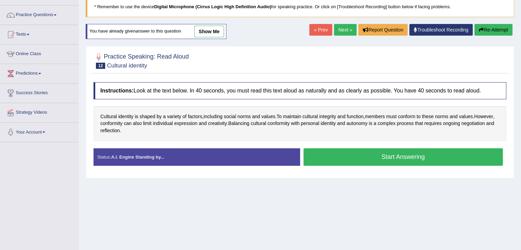
click at [376, 153] on button "Start Answering" at bounding box center [404, 156] width 200 height 17
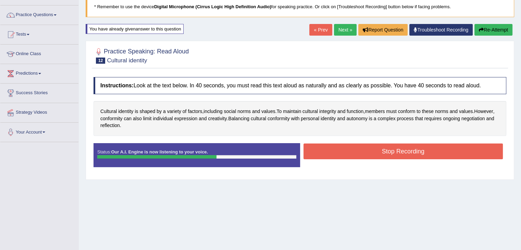
click at [376, 153] on button "Stop Recording" at bounding box center [404, 152] width 200 height 16
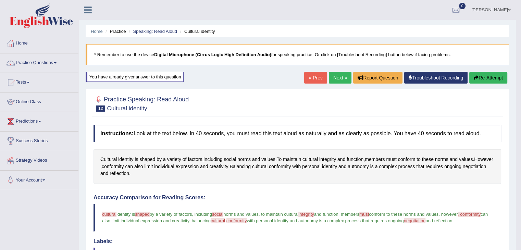
click at [333, 75] on link "Next »" at bounding box center [340, 78] width 23 height 12
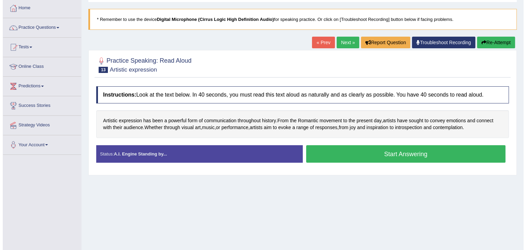
scroll to position [36, 0]
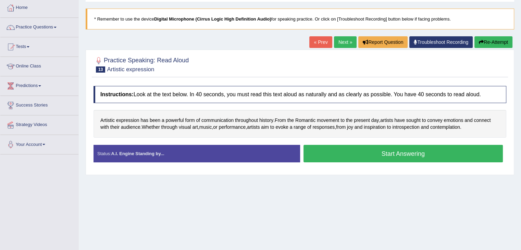
click at [369, 154] on button "Start Answering" at bounding box center [404, 153] width 200 height 17
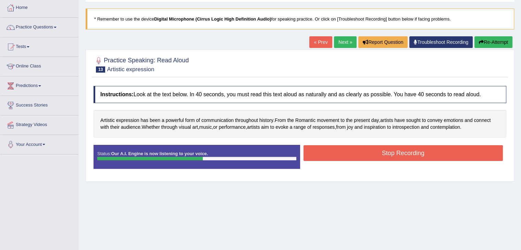
click at [369, 154] on button "Stop Recording" at bounding box center [404, 153] width 200 height 16
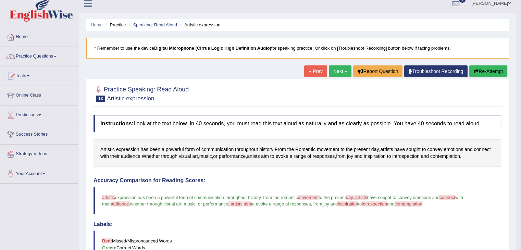
scroll to position [0, 0]
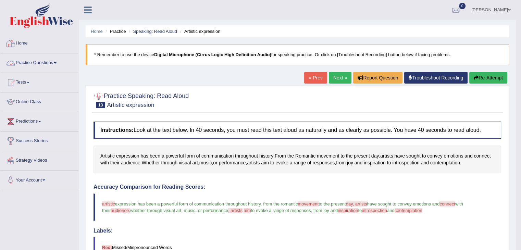
click at [54, 63] on link "Practice Questions" at bounding box center [39, 61] width 78 height 17
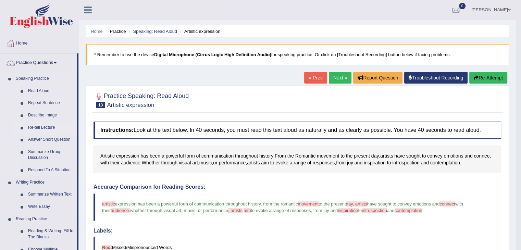
click at [39, 128] on link "Re-tell Lecture" at bounding box center [51, 128] width 52 height 12
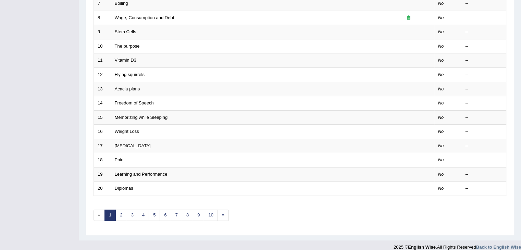
scroll to position [202, 0]
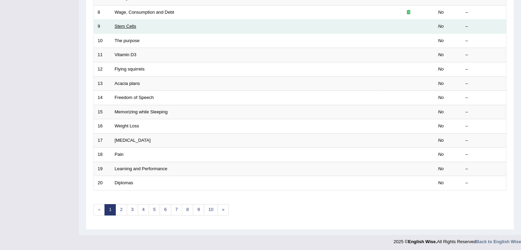
click at [125, 26] on link "Stem Cells" at bounding box center [126, 26] width 22 height 5
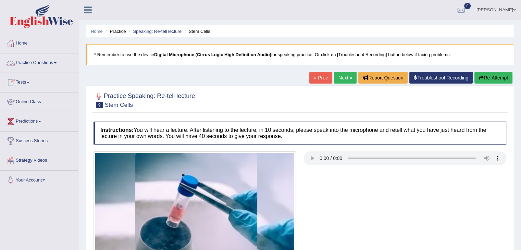
click at [38, 62] on link "Practice Questions" at bounding box center [39, 61] width 78 height 17
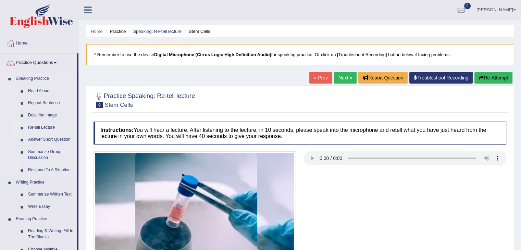
click at [37, 129] on link "Re-tell Lecture" at bounding box center [51, 128] width 52 height 12
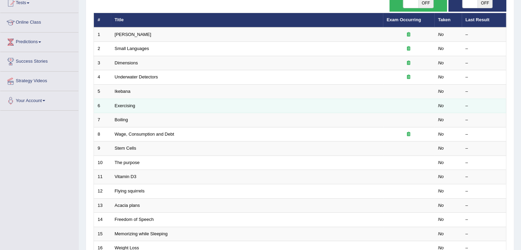
scroll to position [79, 0]
click at [130, 108] on td "Exercising" at bounding box center [247, 106] width 272 height 14
click at [123, 107] on link "Exercising" at bounding box center [125, 106] width 21 height 5
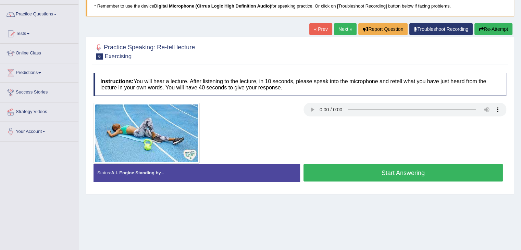
scroll to position [49, 0]
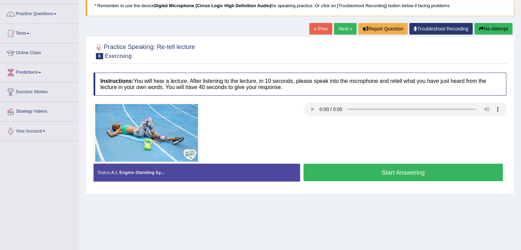
click at [381, 173] on button "Start Answering" at bounding box center [404, 172] width 200 height 17
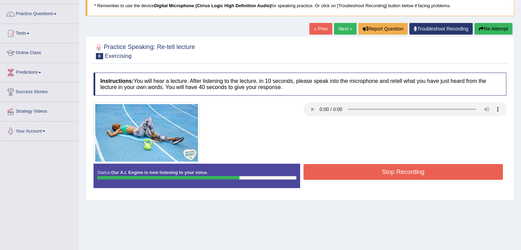
click at [381, 172] on button "Stop Recording" at bounding box center [404, 172] width 200 height 16
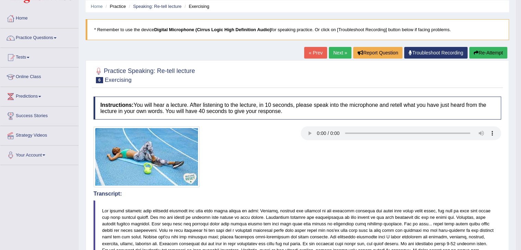
scroll to position [19, 0]
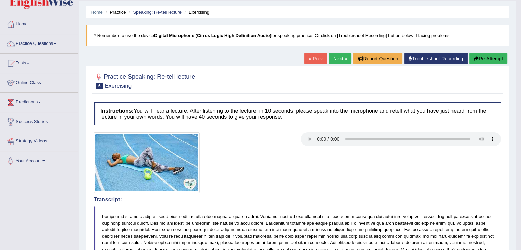
click at [492, 58] on button "Re-Attempt" at bounding box center [489, 59] width 38 height 12
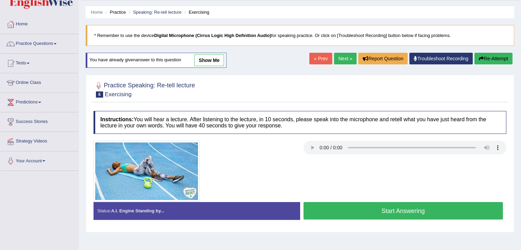
click at [368, 208] on button "Start Answering" at bounding box center [404, 210] width 200 height 17
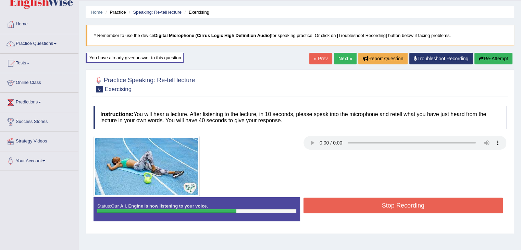
click at [373, 206] on button "Stop Recording" at bounding box center [404, 206] width 200 height 16
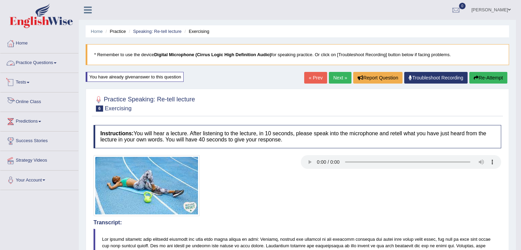
click at [56, 64] on link "Practice Questions" at bounding box center [39, 61] width 78 height 17
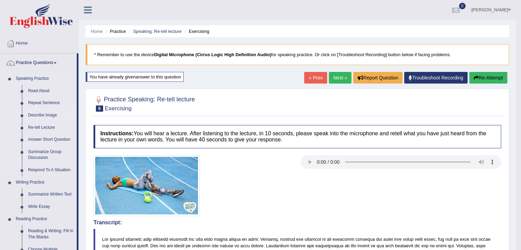
click at [41, 115] on link "Describe Image" at bounding box center [51, 115] width 52 height 12
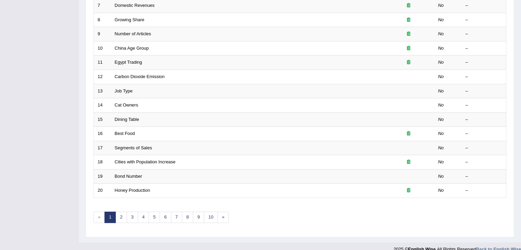
scroll to position [202, 0]
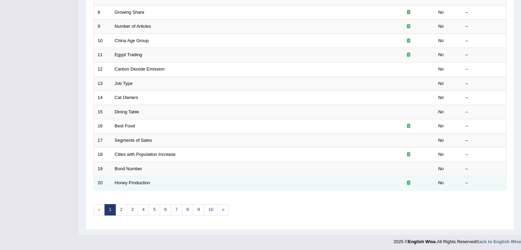
click at [148, 184] on td "Honey Production" at bounding box center [247, 183] width 272 height 14
click at [131, 182] on link "Honey Production" at bounding box center [132, 182] width 35 height 5
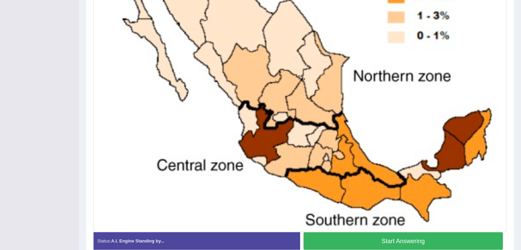
scroll to position [265, 0]
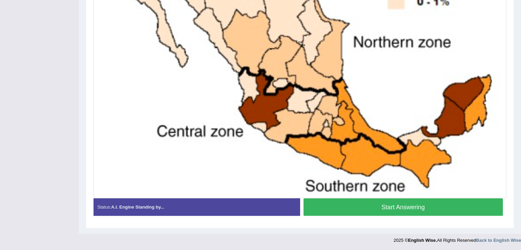
click at [343, 210] on button "Start Answering" at bounding box center [404, 206] width 200 height 17
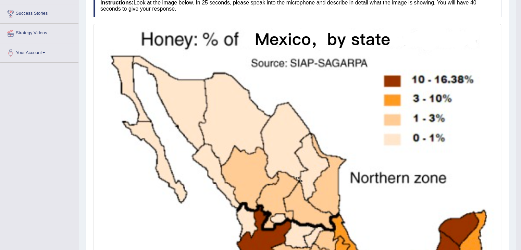
scroll to position [0, 0]
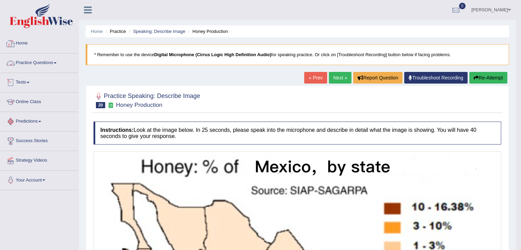
click at [21, 41] on link "Home" at bounding box center [39, 42] width 78 height 17
